Goal: Task Accomplishment & Management: Manage account settings

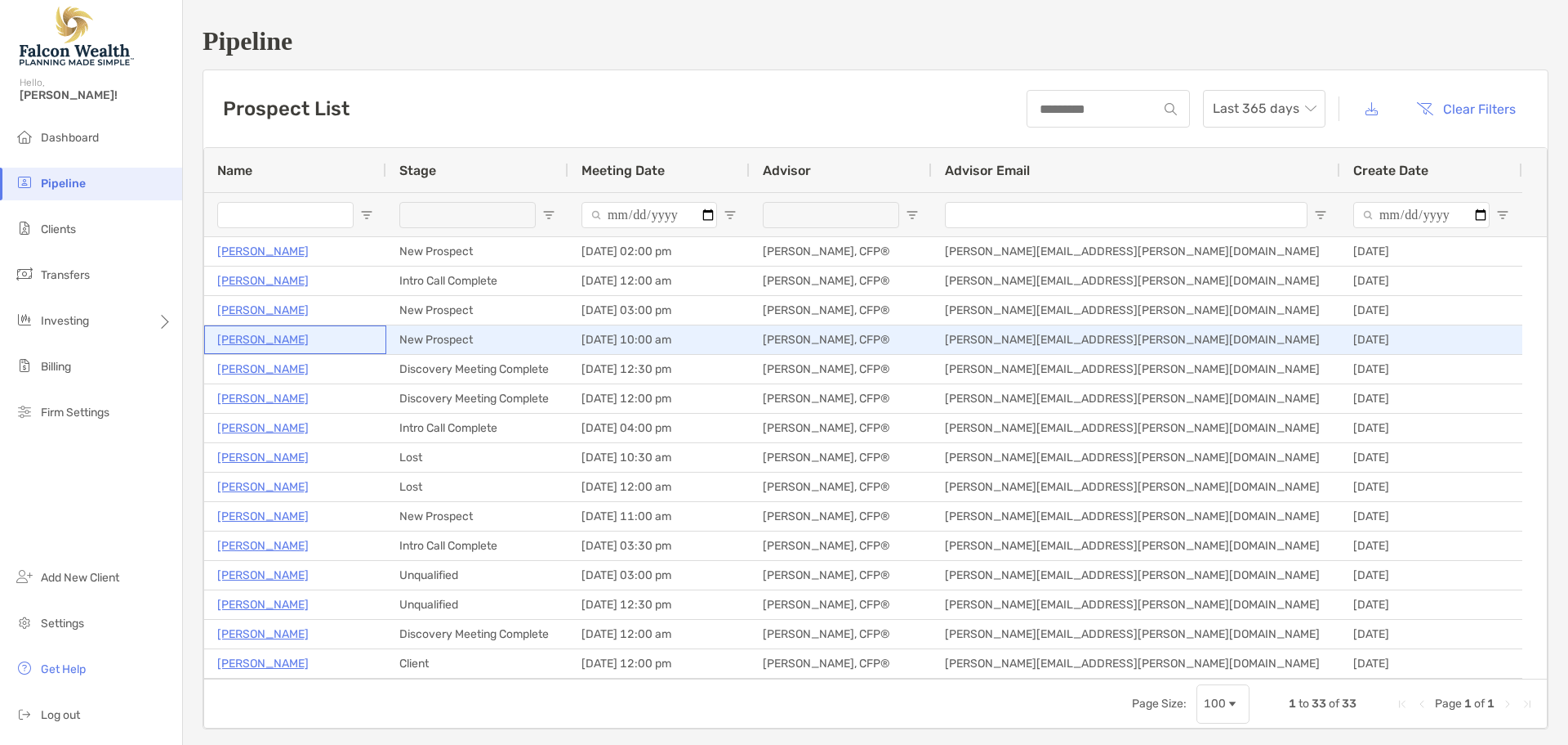
click at [263, 343] on p "[PERSON_NAME]" at bounding box center [264, 340] width 92 height 21
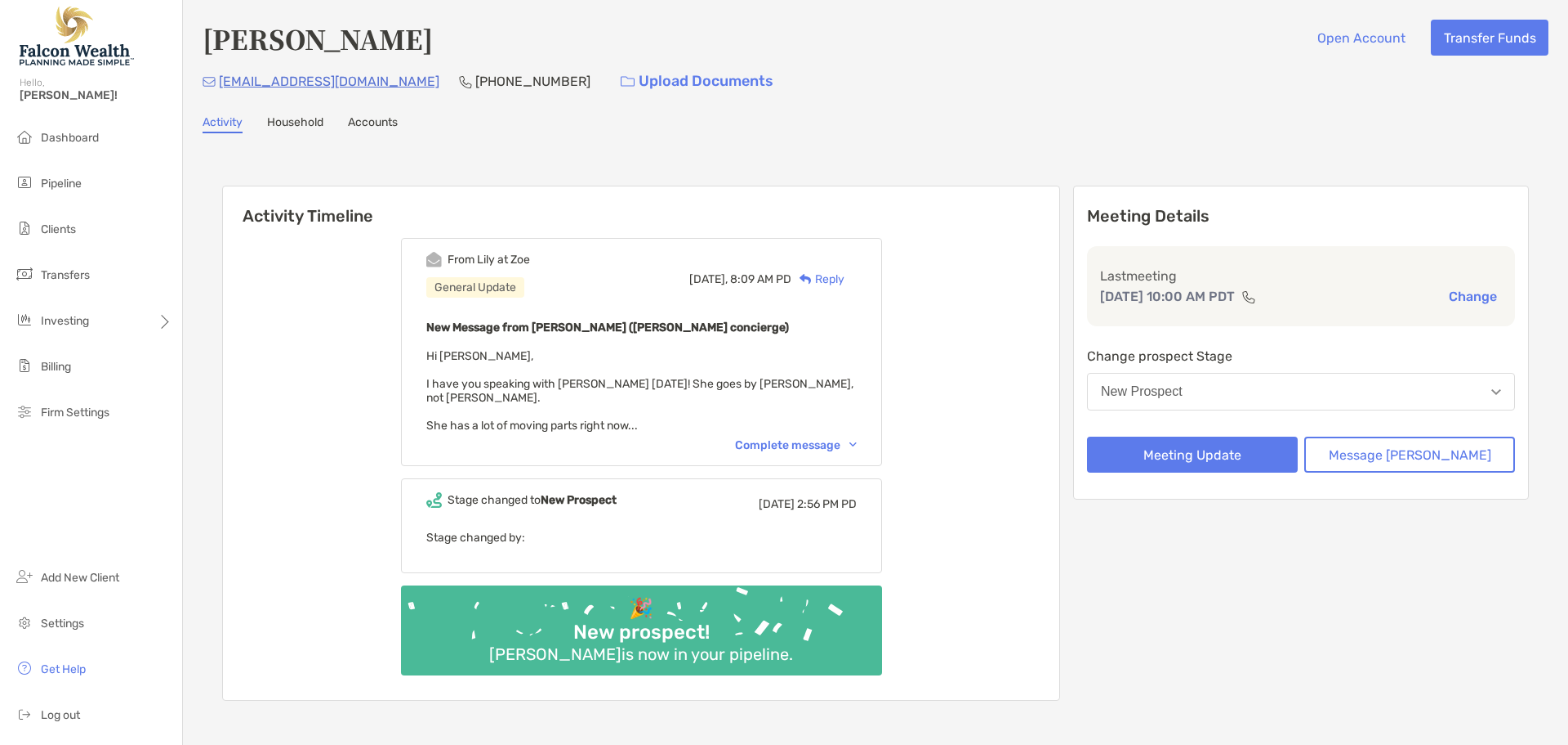
click at [816, 438] on div "Complete message" at bounding box center [796, 445] width 122 height 14
